Goal: Transaction & Acquisition: Purchase product/service

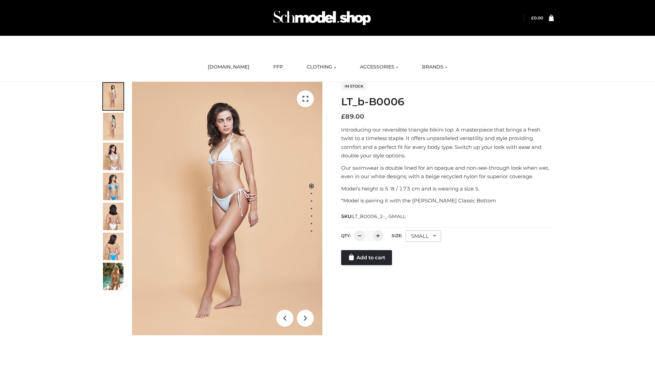
click at [367, 258] on link "Add to cart" at bounding box center [366, 257] width 51 height 15
